Goal: Task Accomplishment & Management: Manage account settings

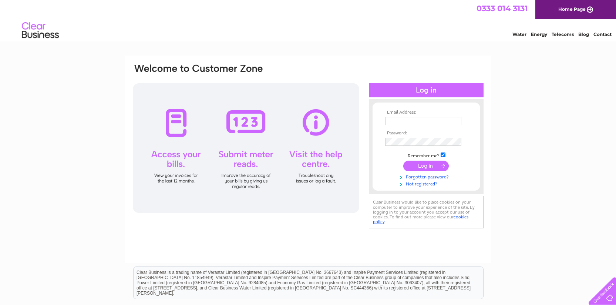
click at [402, 121] on input "text" at bounding box center [423, 121] width 76 height 8
type input "steve@robertgraham1874.com"
click at [416, 167] on input "submit" at bounding box center [426, 166] width 46 height 10
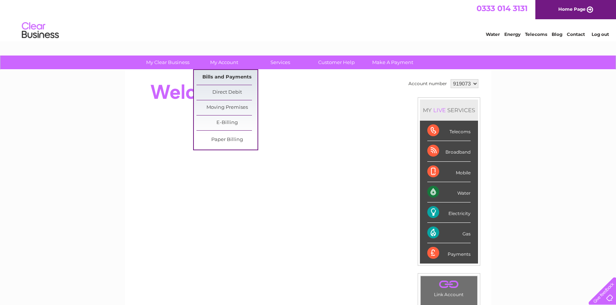
click at [228, 75] on link "Bills and Payments" at bounding box center [226, 77] width 61 height 15
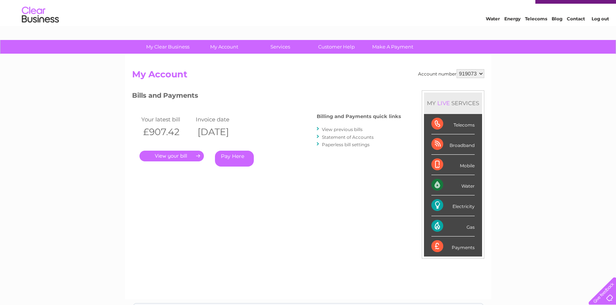
scroll to position [34, 0]
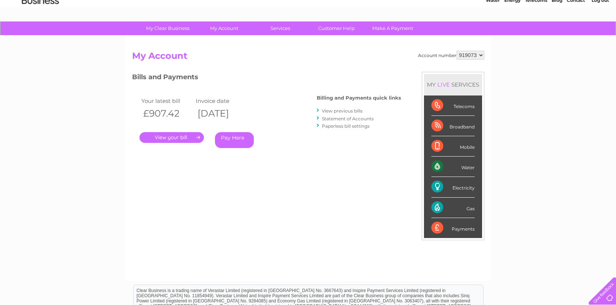
click at [340, 112] on link "View previous bills" at bounding box center [342, 111] width 41 height 6
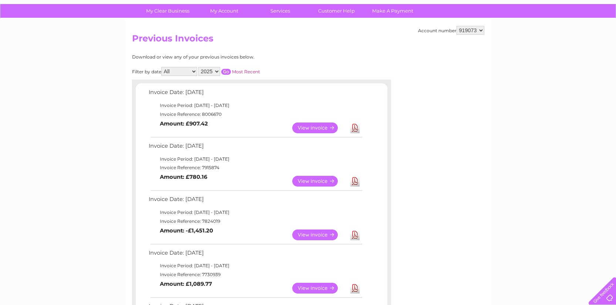
scroll to position [46, 0]
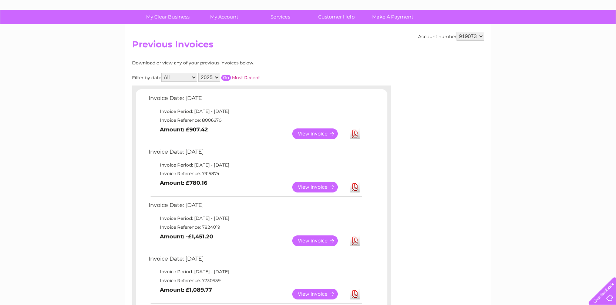
click at [312, 134] on link "View" at bounding box center [319, 133] width 54 height 11
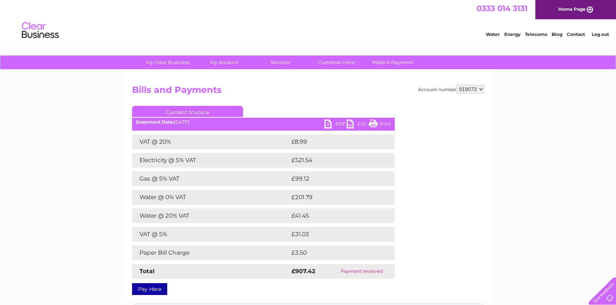
click at [481, 89] on select "919073" at bounding box center [471, 89] width 28 height 9
